Goal: Find specific page/section: Find specific page/section

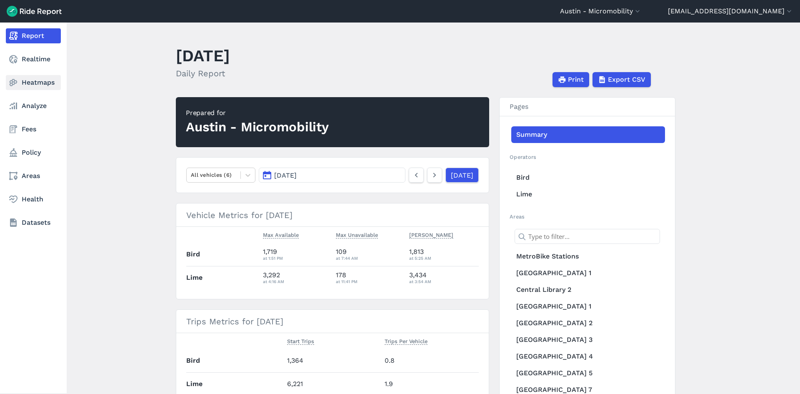
click at [19, 78] on link "Heatmaps" at bounding box center [33, 82] width 55 height 15
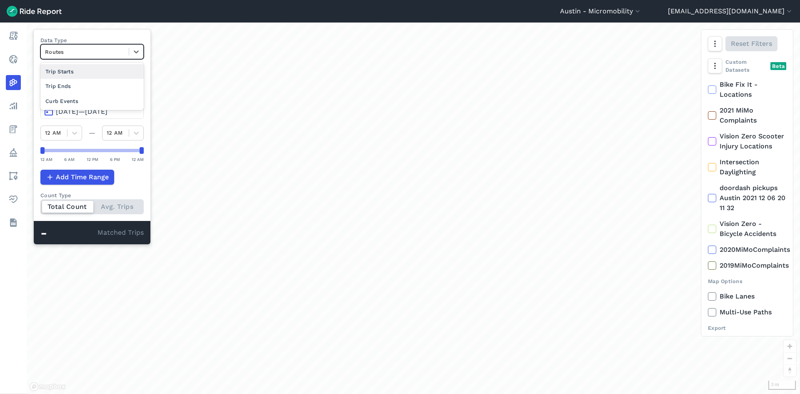
click at [97, 47] on div at bounding box center [85, 52] width 80 height 10
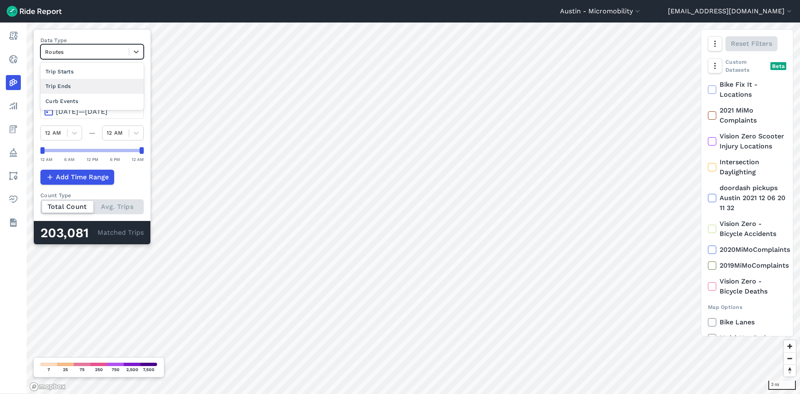
click at [68, 85] on div "Trip Ends" at bounding box center [91, 86] width 103 height 15
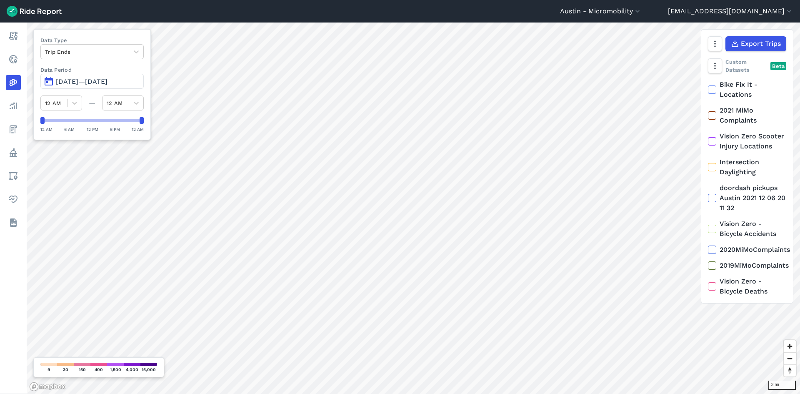
click at [108, 80] on span "[DATE]—[DATE]" at bounding box center [82, 82] width 52 height 8
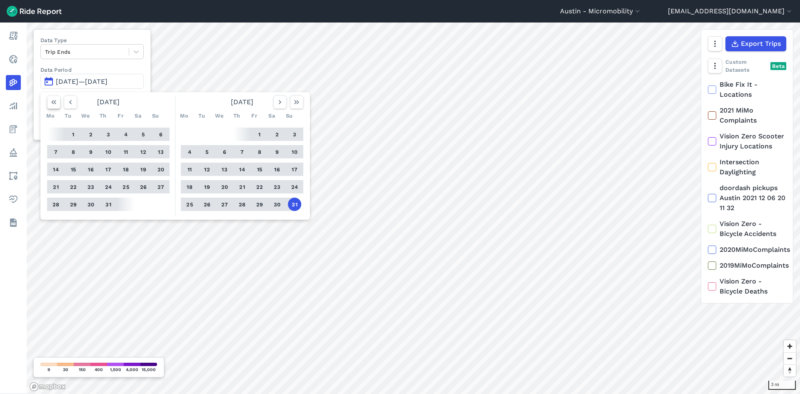
click at [54, 100] on icon "button" at bounding box center [54, 102] width 8 height 8
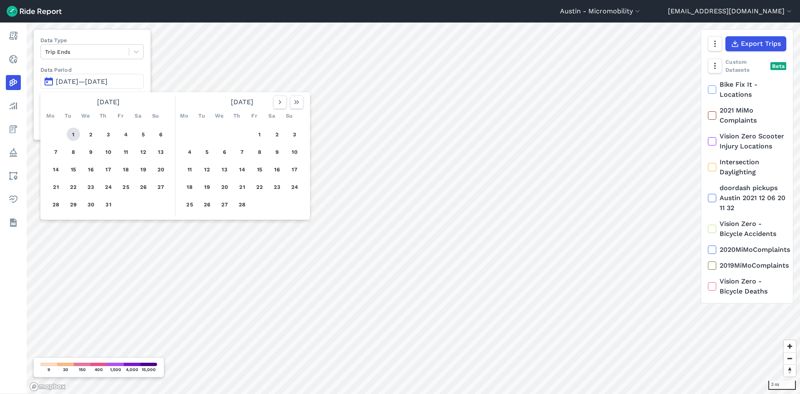
click at [70, 136] on button "1" at bounding box center [73, 134] width 13 height 13
click at [296, 103] on use "button" at bounding box center [296, 102] width 5 height 4
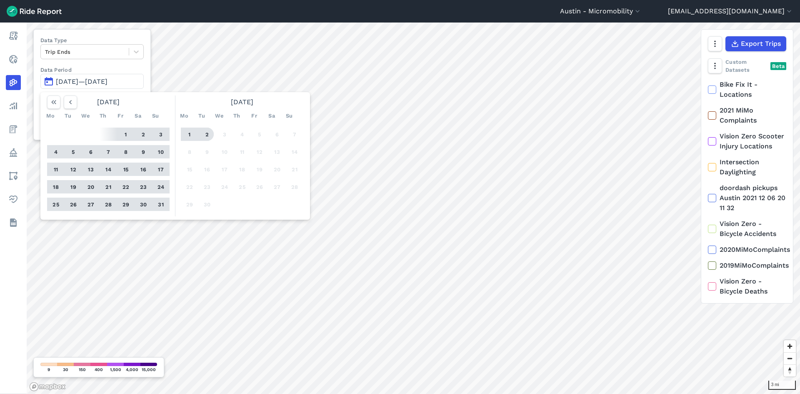
click at [203, 134] on button "2" at bounding box center [207, 134] width 13 height 13
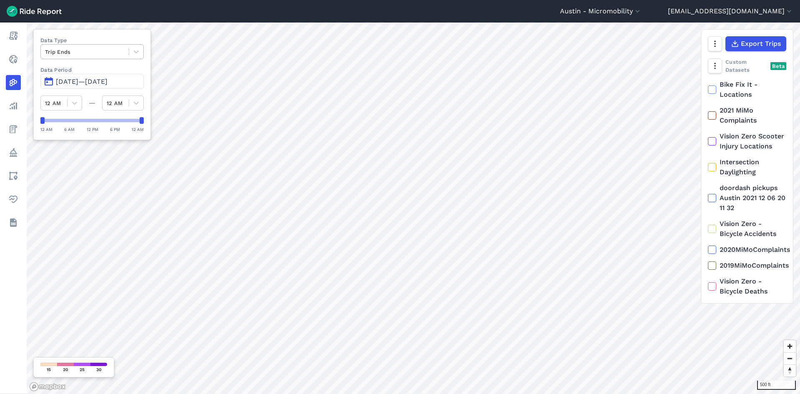
click at [124, 51] on div at bounding box center [85, 52] width 80 height 10
click at [92, 70] on div "Trip Starts" at bounding box center [91, 71] width 103 height 15
click at [95, 50] on div at bounding box center [85, 52] width 80 height 10
click at [88, 84] on div "Routes" at bounding box center [91, 86] width 103 height 15
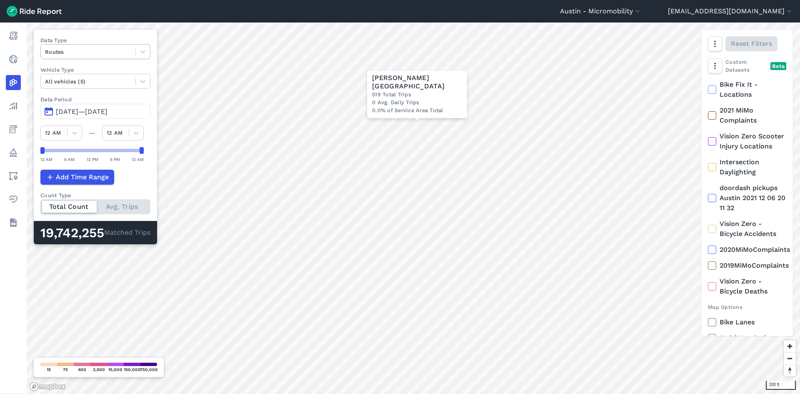
click at [115, 54] on div at bounding box center [88, 52] width 86 height 10
click at [92, 98] on div "Curb Events" at bounding box center [95, 101] width 110 height 15
